Goal: Use online tool/utility: Utilize a website feature to perform a specific function

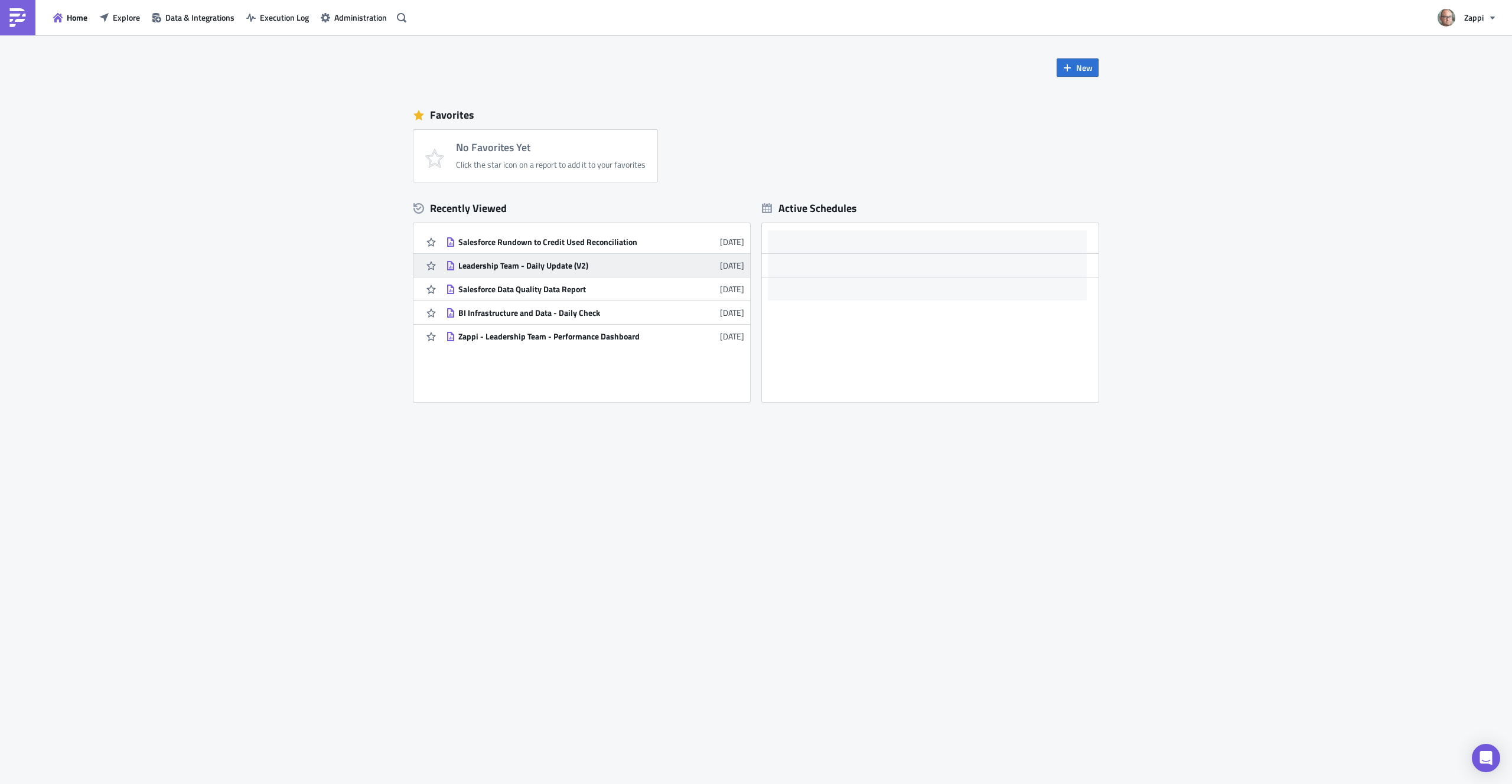
click at [624, 263] on div "Leadership Team - Daily Update (V2)" at bounding box center [562, 266] width 207 height 10
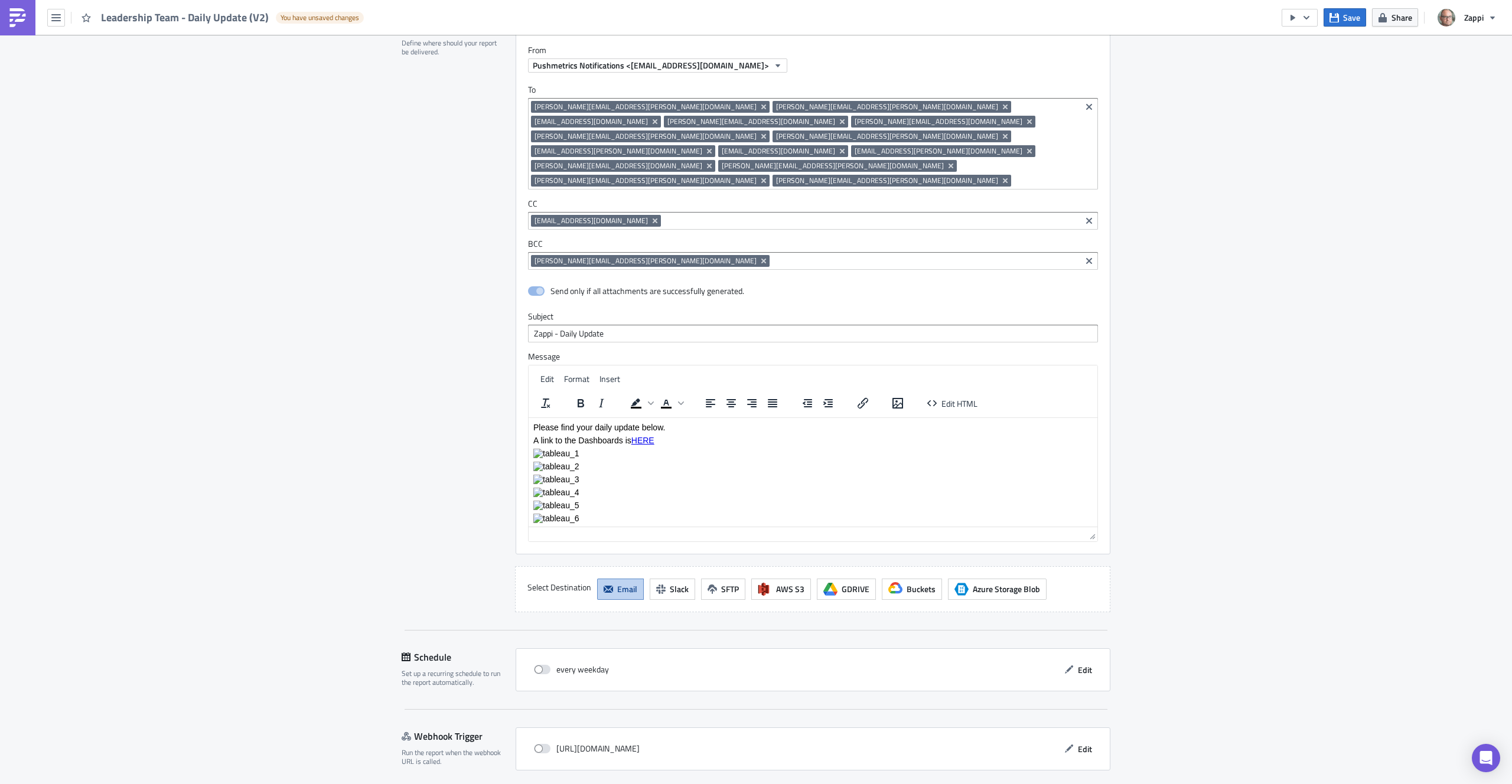
scroll to position [2265, 0]
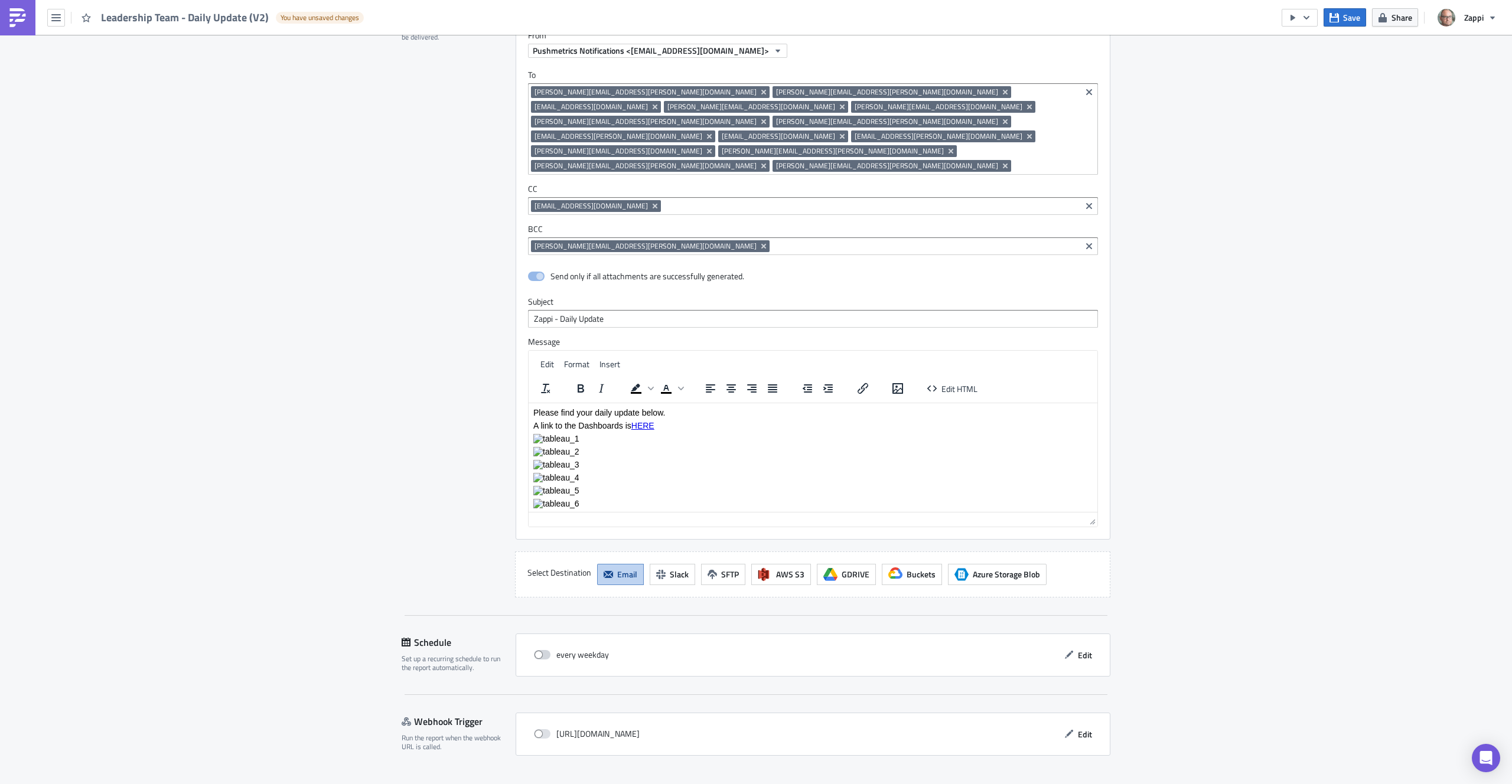
click at [543, 650] on span at bounding box center [542, 655] width 17 height 10
click at [543, 652] on input "checkbox" at bounding box center [540, 655] width 8 height 8
checkbox input "true"
click at [1078, 649] on span "Edit" at bounding box center [1085, 655] width 14 height 12
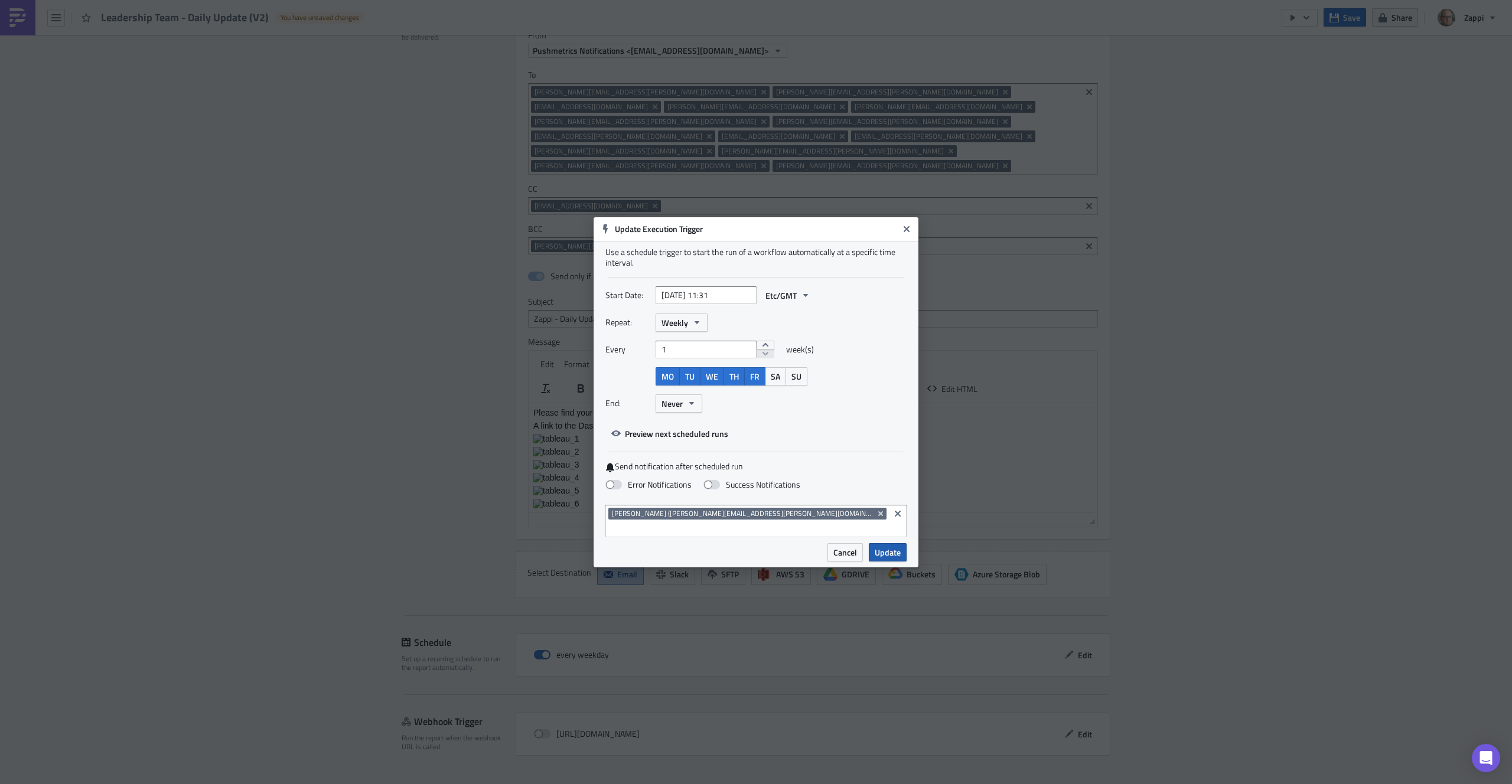
click at [886, 546] on span "Update" at bounding box center [888, 552] width 26 height 12
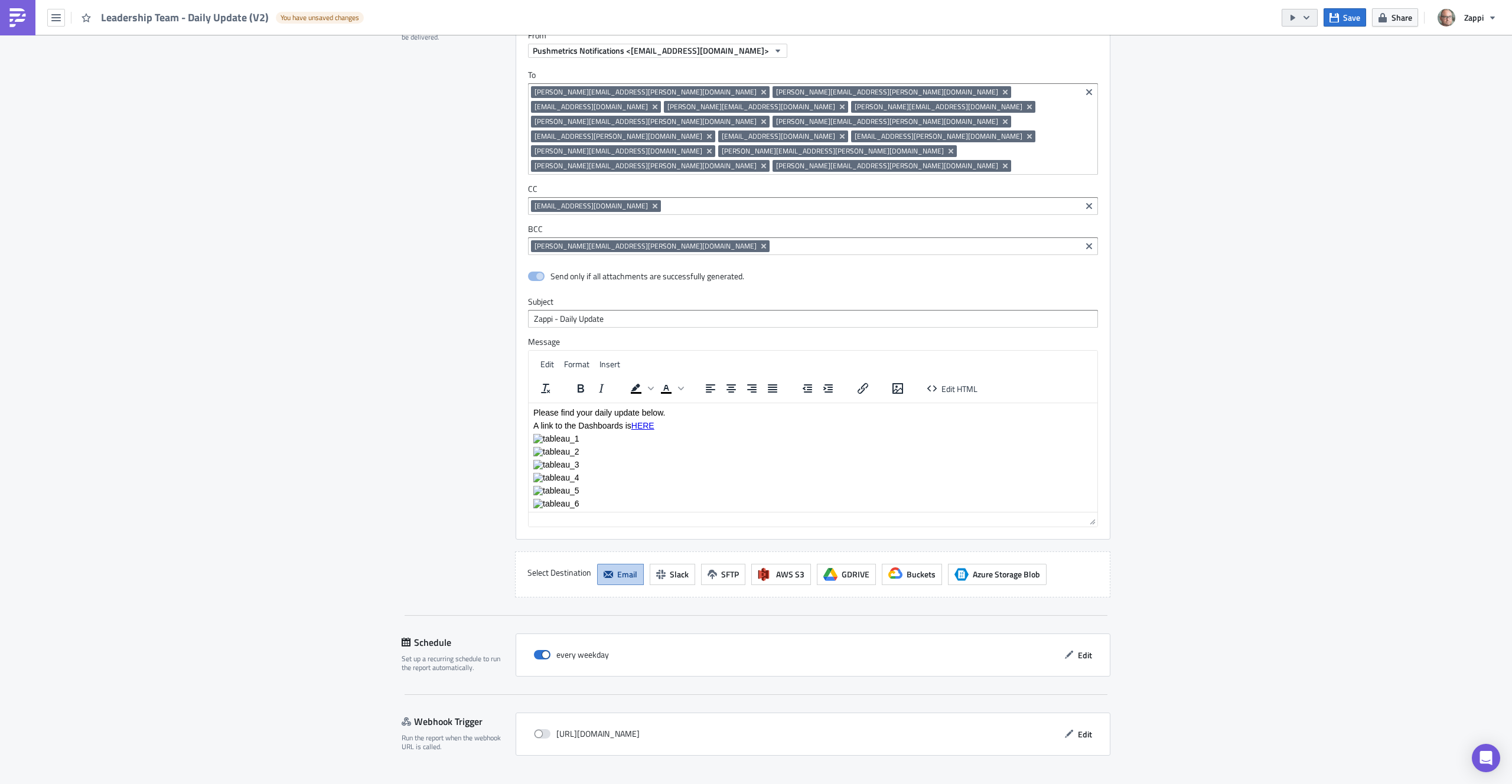
click at [1299, 19] on button "button" at bounding box center [1300, 17] width 36 height 17
click at [1308, 61] on div "Run Report" at bounding box center [1336, 65] width 92 height 12
click at [1071, 783] on span "Save & Exit" at bounding box center [1084, 794] width 40 height 12
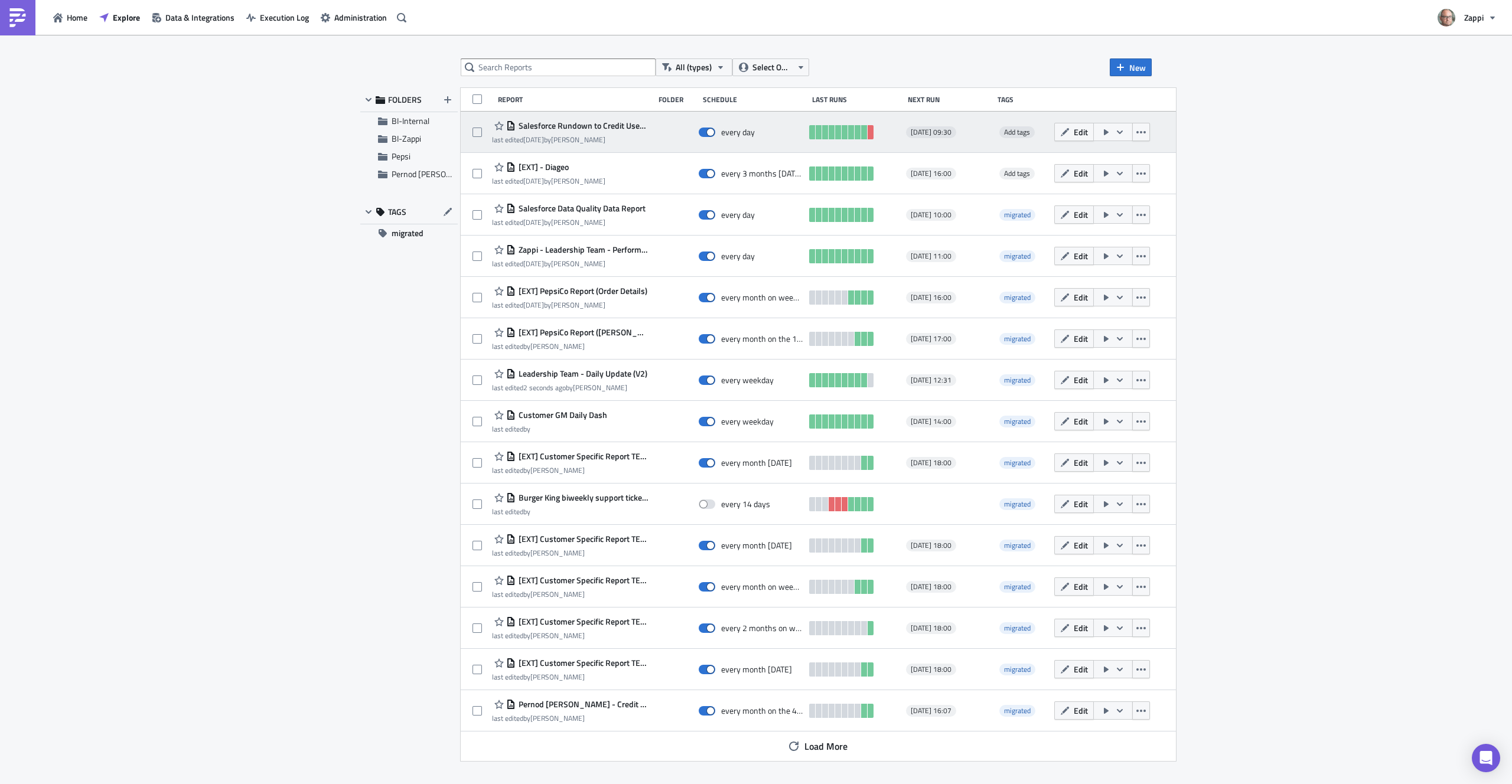
click at [618, 133] on div "Salesforce Rundown to Credit Used Reconciliation last edited [DATE] by [PERSON_…" at bounding box center [570, 132] width 156 height 26
click at [612, 127] on span "Salesforce Rundown to Credit Used Reconciliation" at bounding box center [582, 125] width 133 height 10
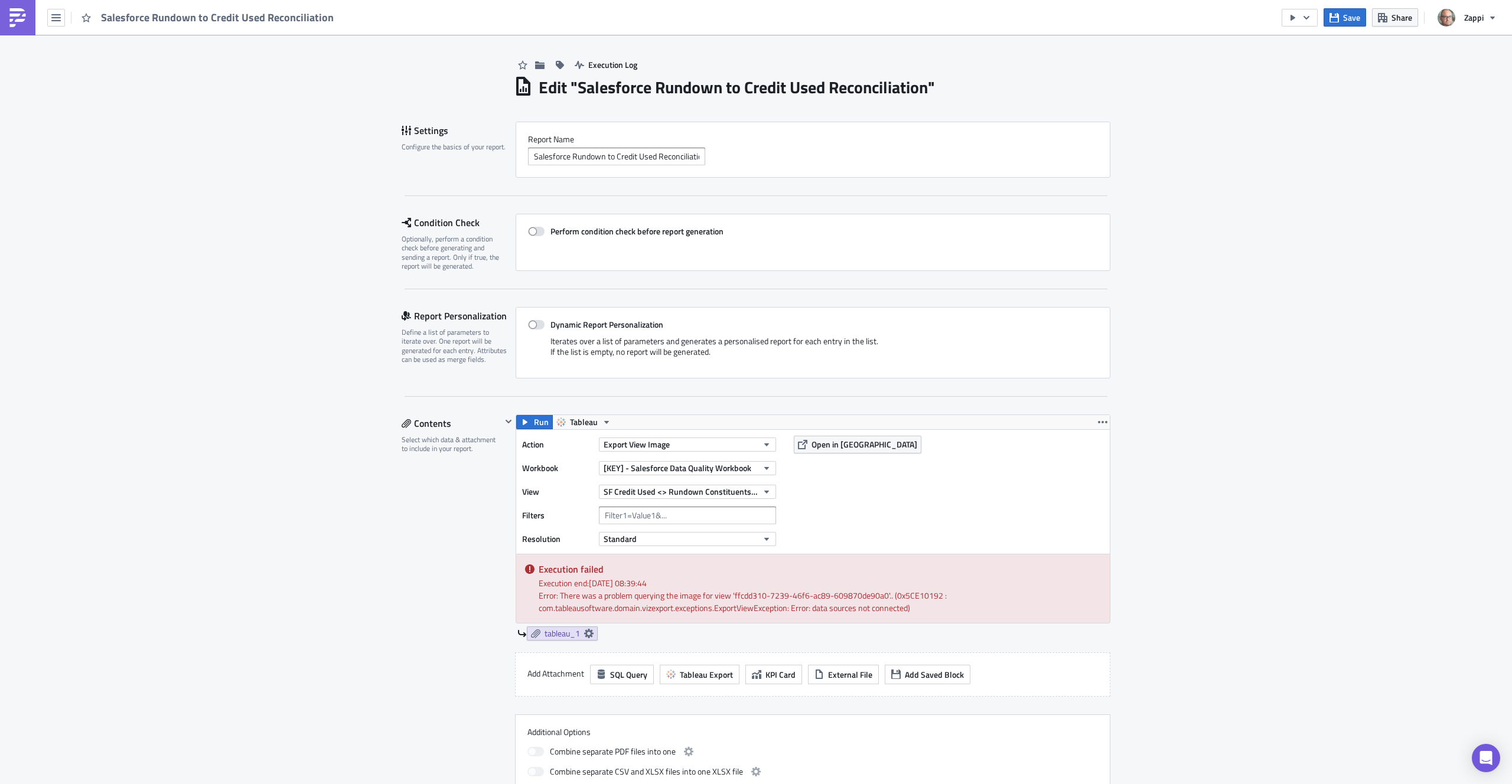
scroll to position [8, 0]
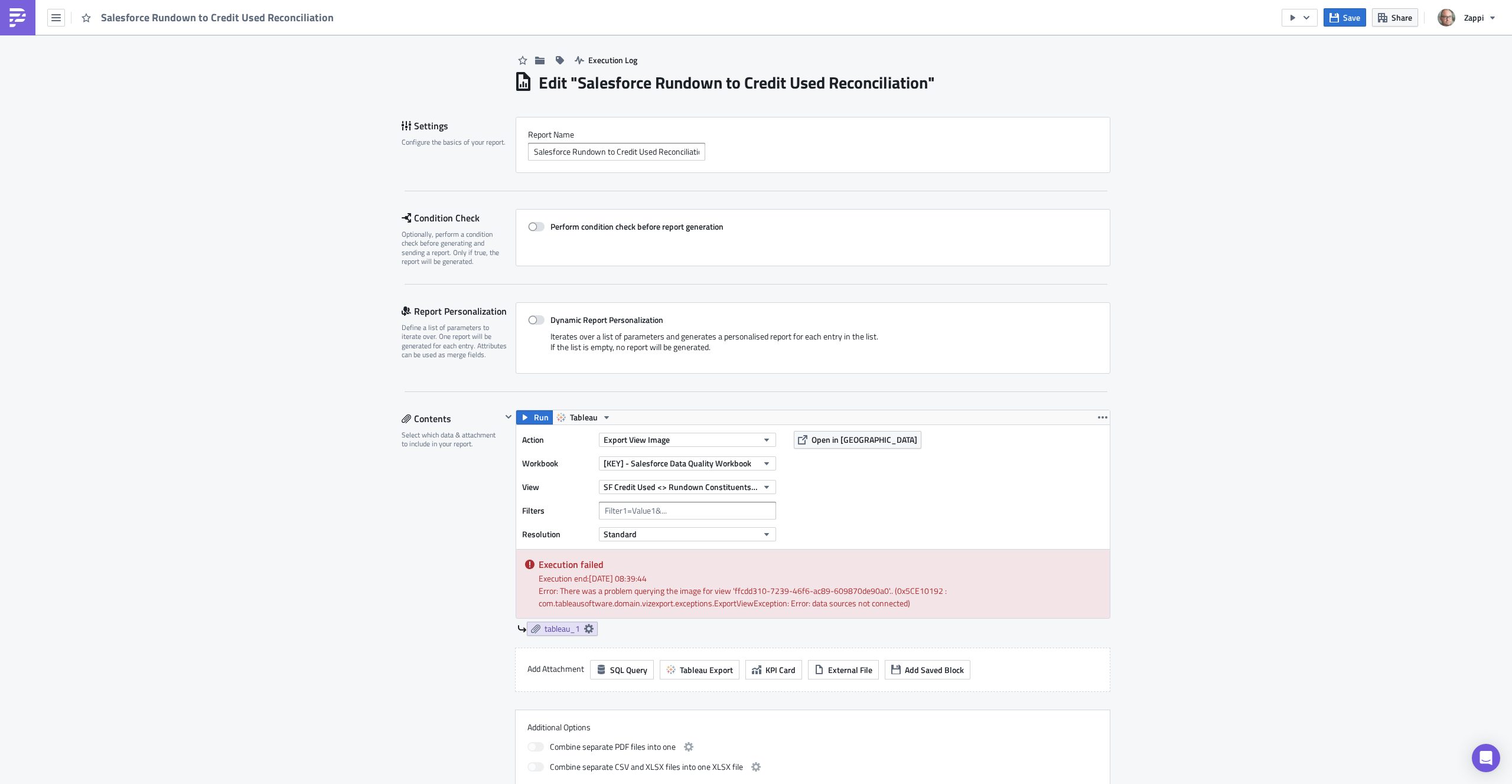
click at [94, 182] on div "Execution Log Edit " Salesforce Rundown to Credit Used Reconciliation " Setting…" at bounding box center [756, 739] width 1512 height 1425
click at [1296, 14] on icon "button" at bounding box center [1293, 17] width 10 height 10
click at [1322, 66] on div "Run Report" at bounding box center [1336, 65] width 92 height 12
